Goal: Task Accomplishment & Management: Manage account settings

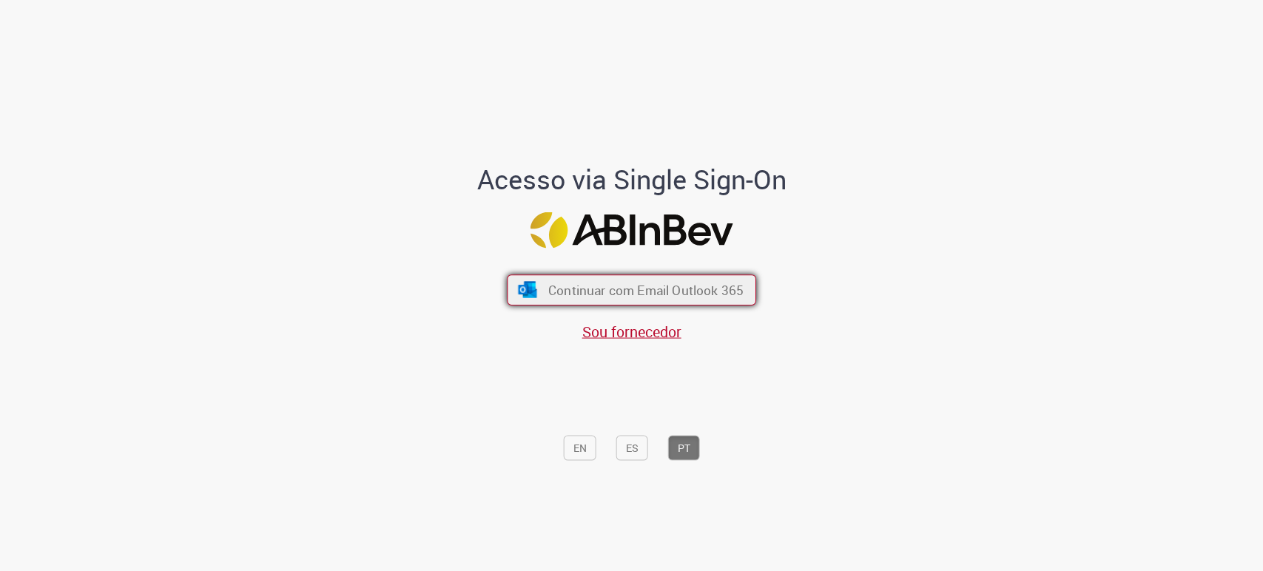
click at [556, 286] on span "Continuar com Email Outlook 365" at bounding box center [645, 290] width 195 height 17
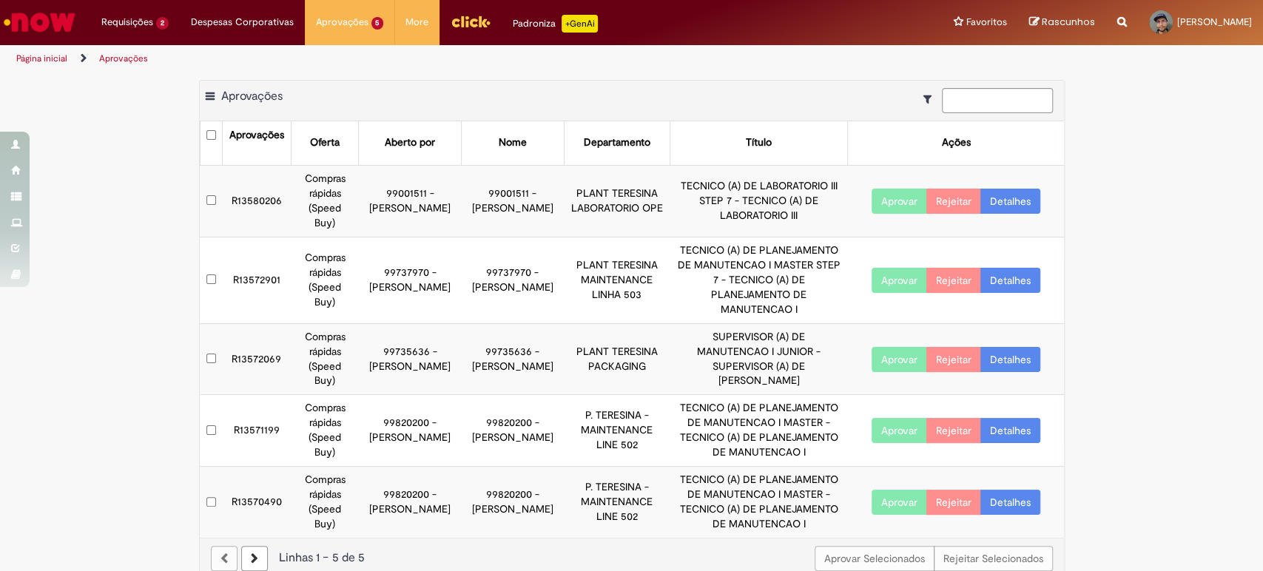
click at [101, 251] on div "Exportar como PDF Exportar como Excel Exportar como CSV Aprovações Aprovações O…" at bounding box center [631, 337] width 1263 height 515
drag, startPoint x: 219, startPoint y: 95, endPoint x: 341, endPoint y: 78, distance: 123.2
click at [341, 78] on main "Aprovações Exportar como PDF Exportar como Excel Exportar como CSV Aprovações A…" at bounding box center [631, 333] width 1263 height 522
click at [467, 105] on div at bounding box center [629, 109] width 847 height 8
click at [371, 93] on div "Exportar como PDF Exportar como Excel Exportar como CSV Aprovações" at bounding box center [632, 101] width 864 height 41
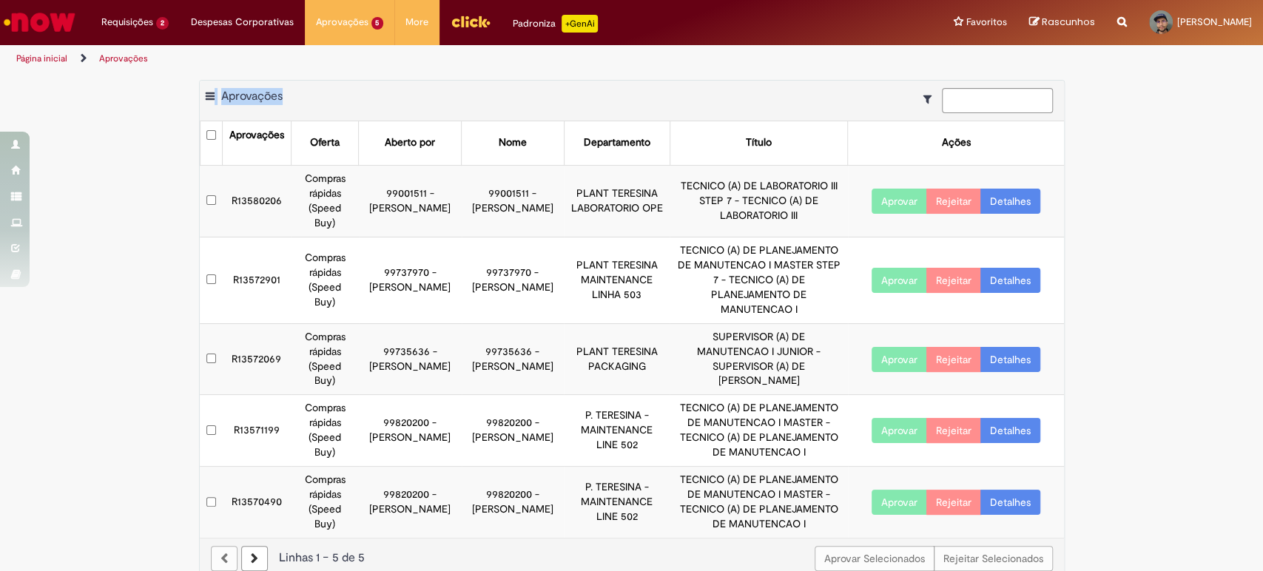
drag, startPoint x: 290, startPoint y: 99, endPoint x: 142, endPoint y: 92, distance: 148.1
click at [155, 95] on div "Exportar como PDF Exportar como Excel Exportar como CSV Aprovações Aprovações O…" at bounding box center [631, 337] width 1263 height 515
click at [146, 94] on div "Exportar como PDF Exportar como Excel Exportar como CSV Aprovações Aprovações O…" at bounding box center [631, 337] width 1263 height 515
click at [278, 105] on div at bounding box center [629, 109] width 847 height 8
drag, startPoint x: 340, startPoint y: 97, endPoint x: 352, endPoint y: 104, distance: 13.6
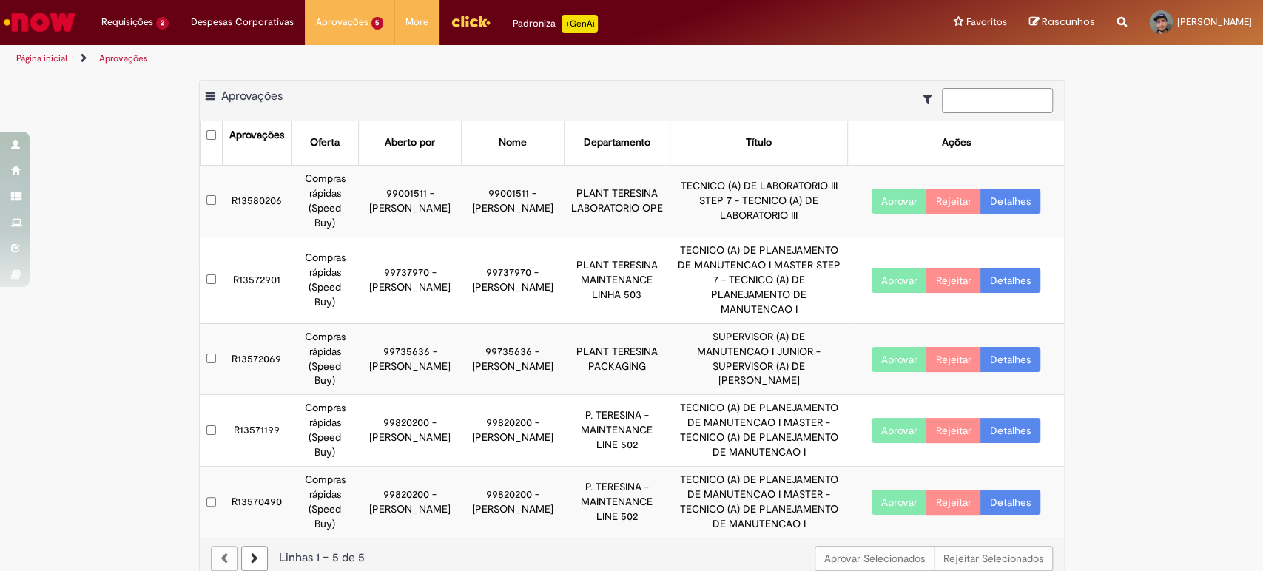
click at [334, 98] on div "Exportar como PDF Exportar como Excel Exportar como CSV Aprovações" at bounding box center [632, 101] width 864 height 41
drag, startPoint x: 352, startPoint y: 104, endPoint x: 103, endPoint y: 118, distance: 249.7
click at [103, 118] on div "Exportar como PDF Exportar como Excel Exportar como CSV Aprovações Aprovações O…" at bounding box center [631, 337] width 1263 height 515
drag, startPoint x: 198, startPoint y: 98, endPoint x: 337, endPoint y: 98, distance: 139.1
click at [317, 96] on div "Exportar como PDF Exportar como Excel Exportar como CSV Aprovações Aprovações O…" at bounding box center [631, 330] width 865 height 500
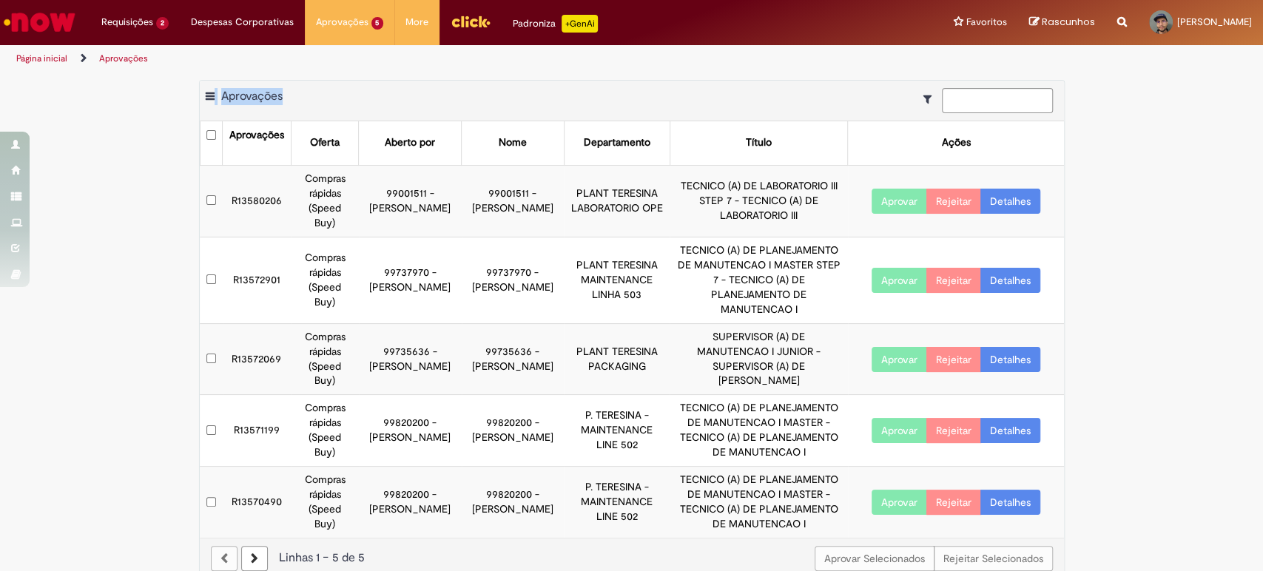
click at [337, 98] on div "Exportar como PDF Exportar como Excel Exportar como CSV Aprovações" at bounding box center [632, 101] width 864 height 41
drag, startPoint x: 348, startPoint y: 89, endPoint x: 172, endPoint y: 95, distance: 176.2
click at [172, 95] on div "Exportar como PDF Exportar como Excel Exportar como CSV Aprovações Aprovações O…" at bounding box center [631, 337] width 1263 height 515
click at [38, 19] on img "Ir para a Homepage" at bounding box center [39, 22] width 76 height 30
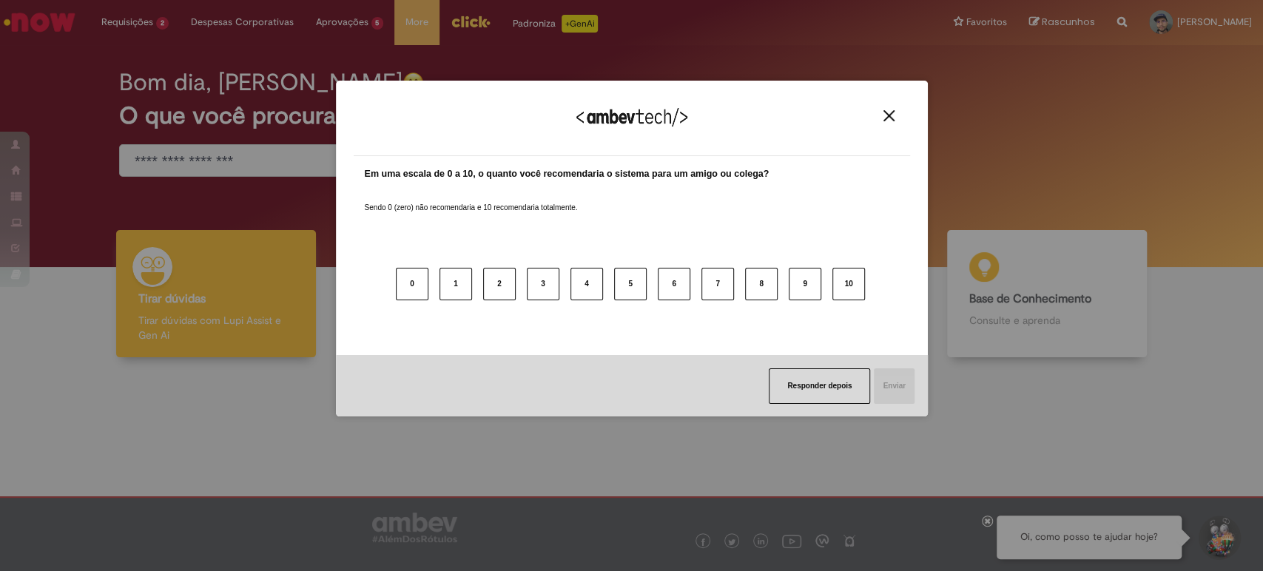
click at [881, 115] on button "Close" at bounding box center [889, 115] width 20 height 13
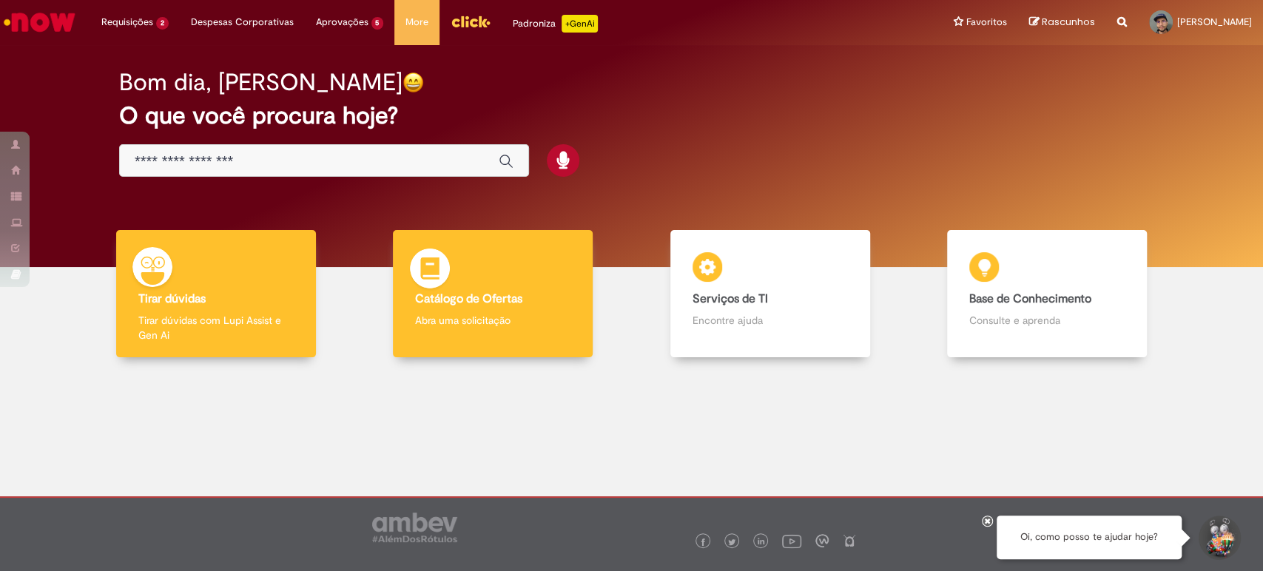
click at [467, 286] on div "Catálogo de Ofertas Catálogo de Ofertas Abra uma solicitação" at bounding box center [493, 294] width 200 height 128
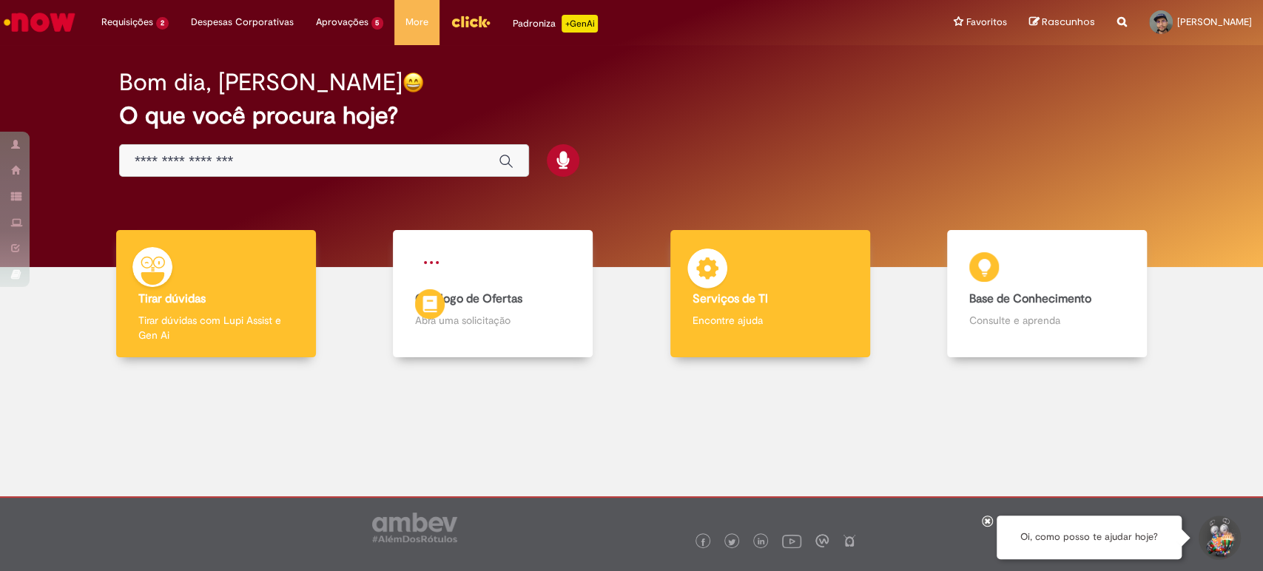
click at [816, 309] on div "Serviços de TI Serviços de TI Encontre ajuda" at bounding box center [770, 294] width 200 height 128
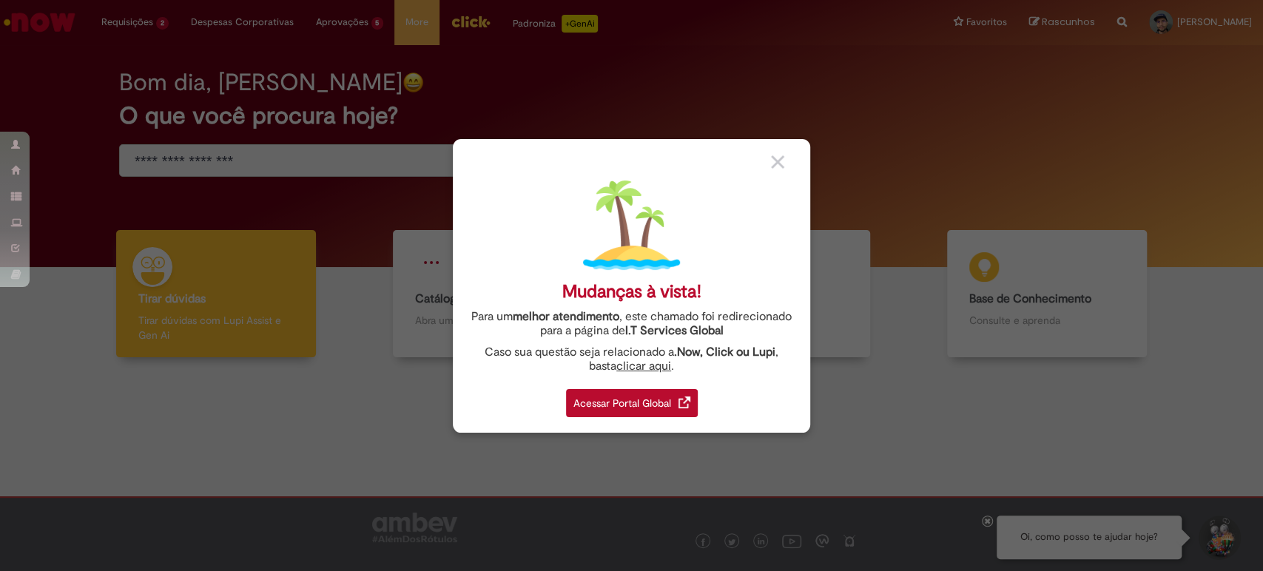
click at [647, 412] on div "Acessar Portal Global" at bounding box center [632, 403] width 132 height 28
